Goal: Find specific page/section: Find specific page/section

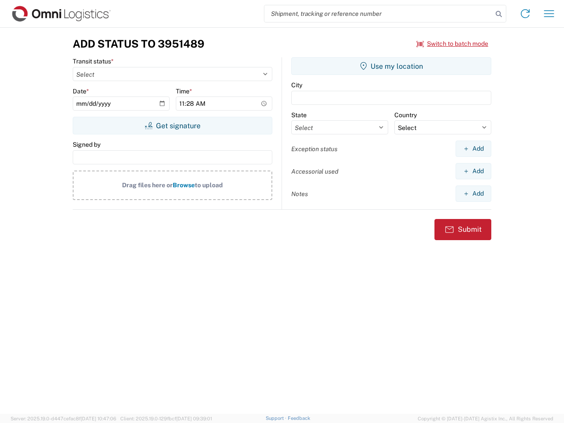
click at [379, 14] on input "search" at bounding box center [379, 13] width 228 height 17
click at [499, 14] on icon at bounding box center [499, 14] width 12 height 12
click at [526, 14] on icon at bounding box center [525, 14] width 14 height 14
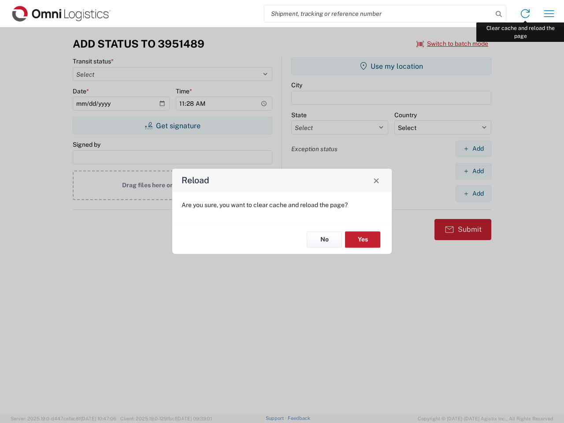
click at [549, 14] on div "Reload Are you sure, you want to clear cache and reload the page? No Yes" at bounding box center [282, 211] width 564 height 423
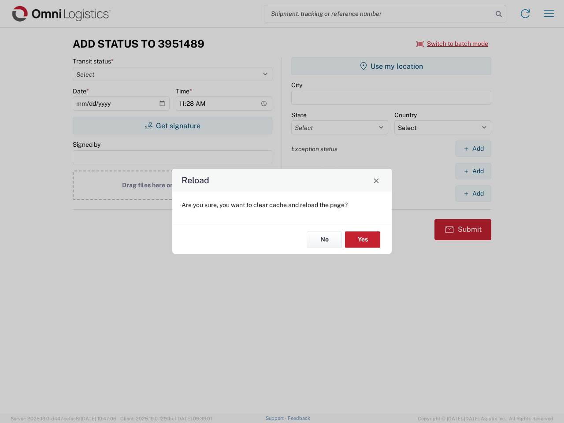
click at [453, 44] on div "Reload Are you sure, you want to clear cache and reload the page? No Yes" at bounding box center [282, 211] width 564 height 423
click at [172, 126] on div "Reload Are you sure, you want to clear cache and reload the page? No Yes" at bounding box center [282, 211] width 564 height 423
click at [391, 66] on div "Reload Are you sure, you want to clear cache and reload the page? No Yes" at bounding box center [282, 211] width 564 height 423
click at [473, 149] on div "Reload Are you sure, you want to clear cache and reload the page? No Yes" at bounding box center [282, 211] width 564 height 423
click at [473, 171] on div "Reload Are you sure, you want to clear cache and reload the page? No Yes" at bounding box center [282, 211] width 564 height 423
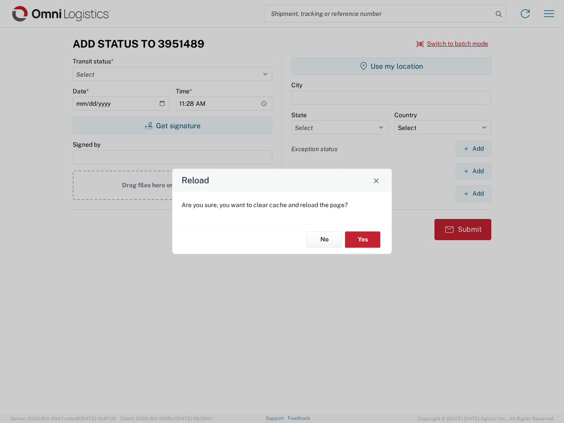
click at [473, 194] on div "Reload Are you sure, you want to clear cache and reload the page? No Yes" at bounding box center [282, 211] width 564 height 423
